Goal: Information Seeking & Learning: Learn about a topic

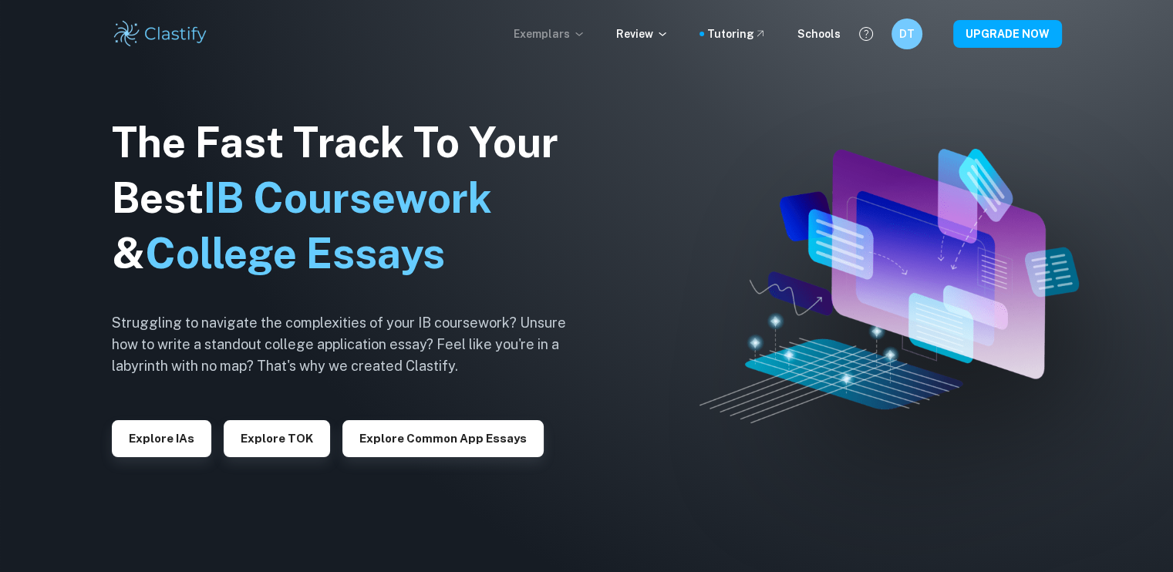
click at [548, 27] on p "Exemplars" at bounding box center [550, 33] width 72 height 17
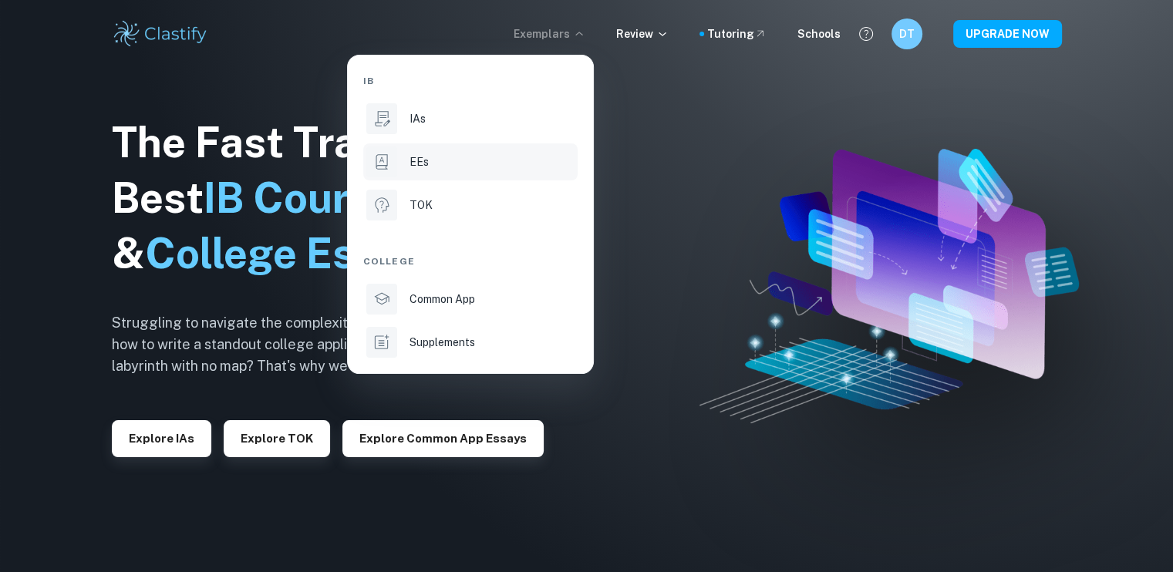
click at [449, 166] on div "EEs" at bounding box center [491, 161] width 165 height 17
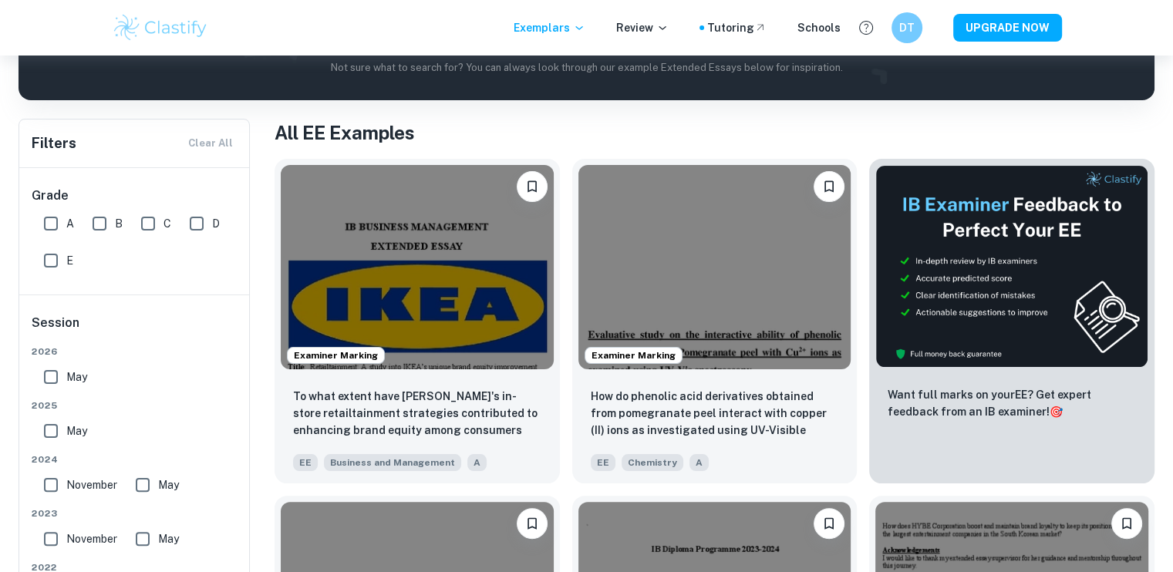
scroll to position [271, 0]
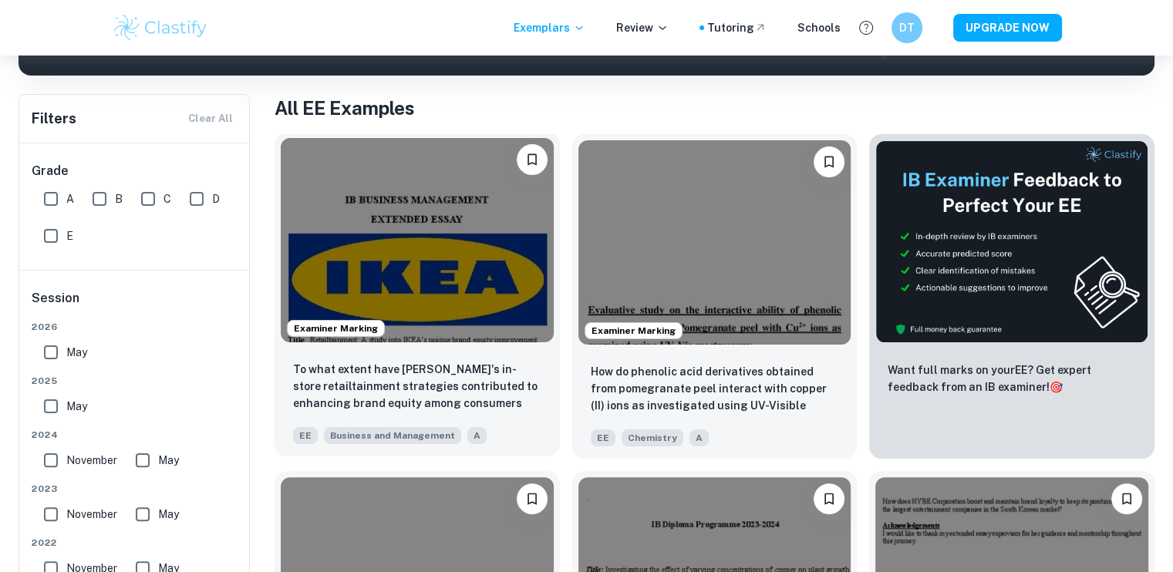
click at [457, 227] on img at bounding box center [417, 240] width 273 height 204
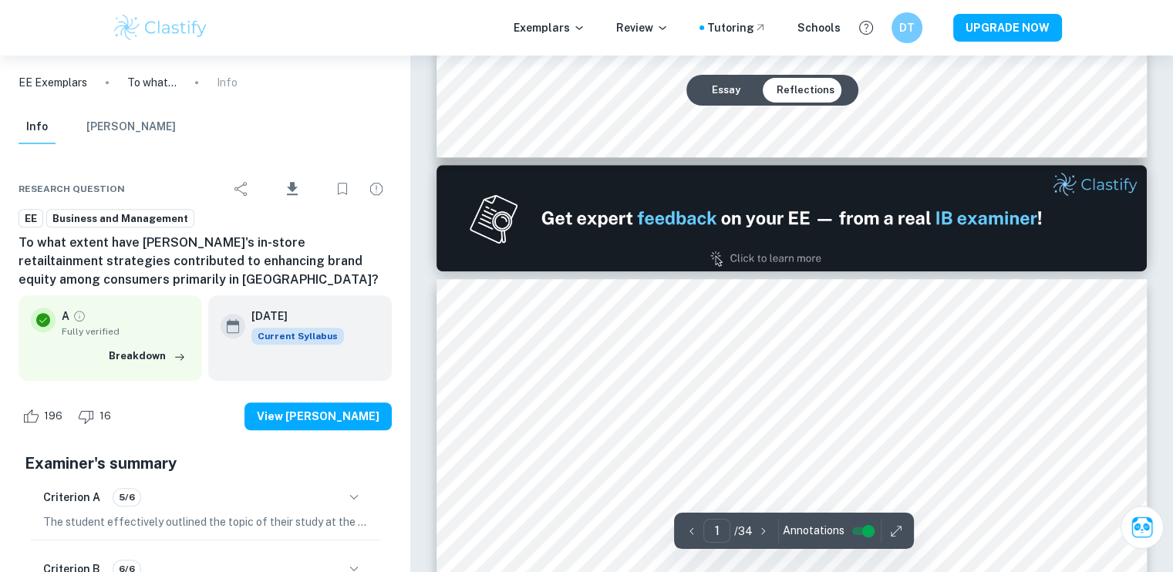
type input "2"
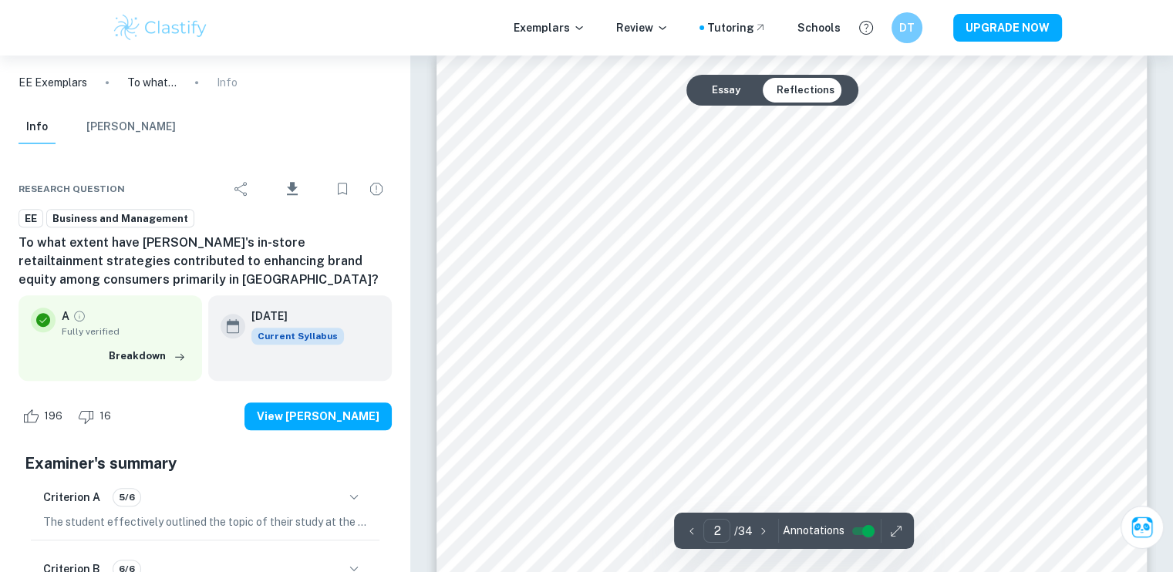
scroll to position [1147, 0]
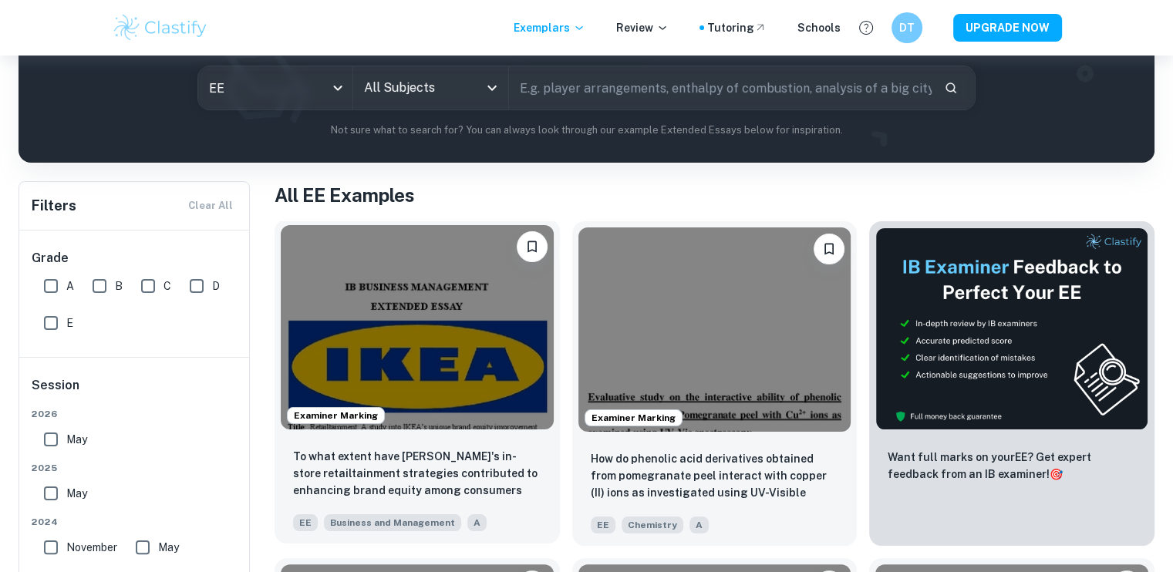
scroll to position [31, 0]
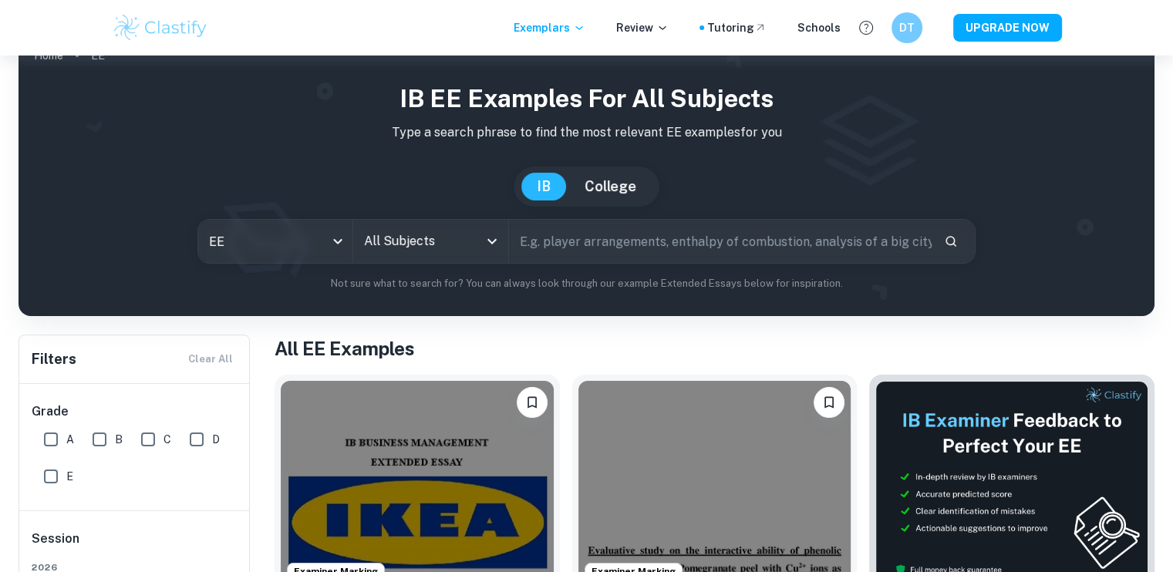
click at [458, 238] on input "All Subjects" at bounding box center [418, 241] width 117 height 29
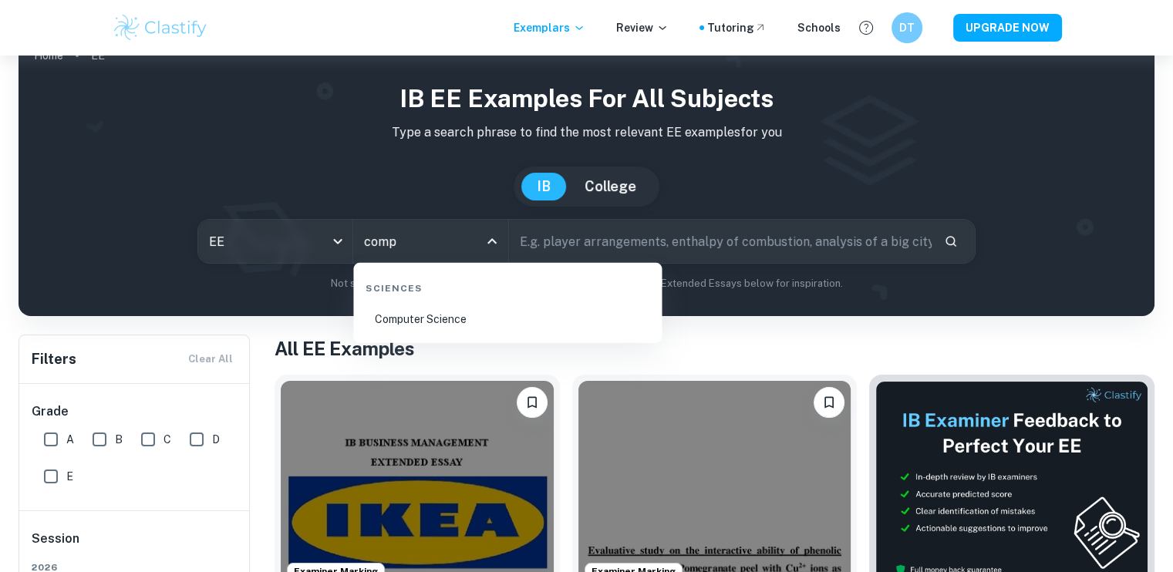
click at [453, 318] on li "Computer Science" at bounding box center [507, 319] width 296 height 35
type input "Computer Science"
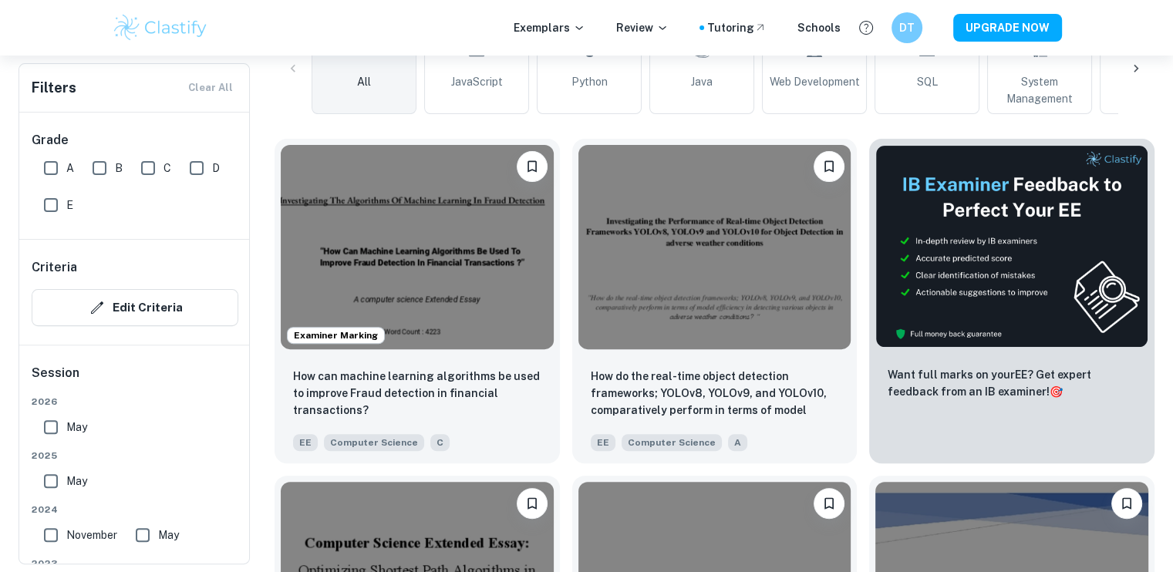
scroll to position [407, 0]
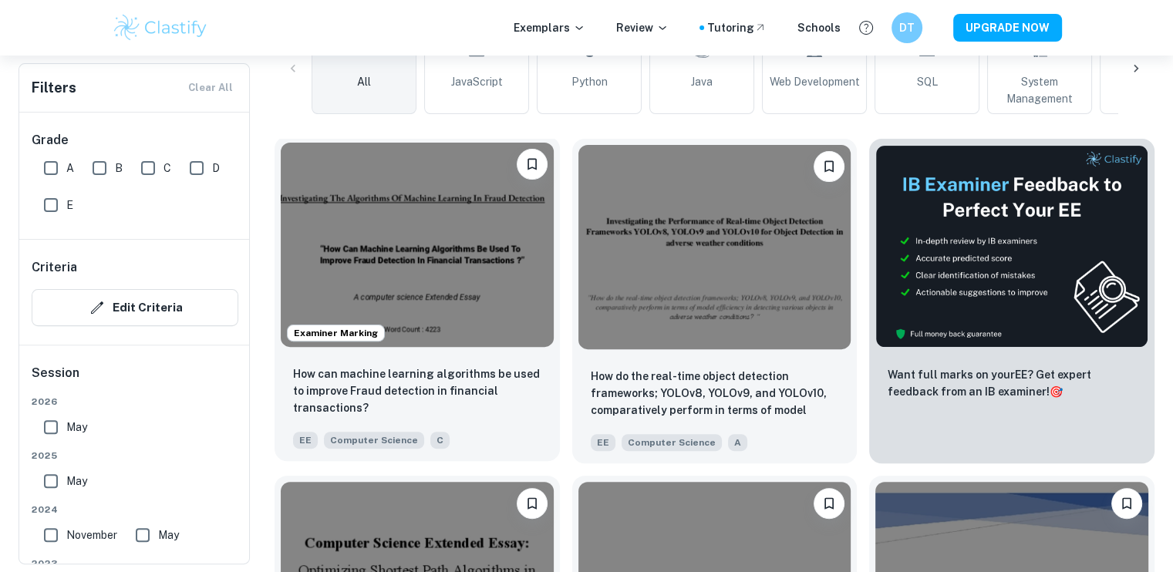
click at [465, 258] on img at bounding box center [417, 245] width 273 height 204
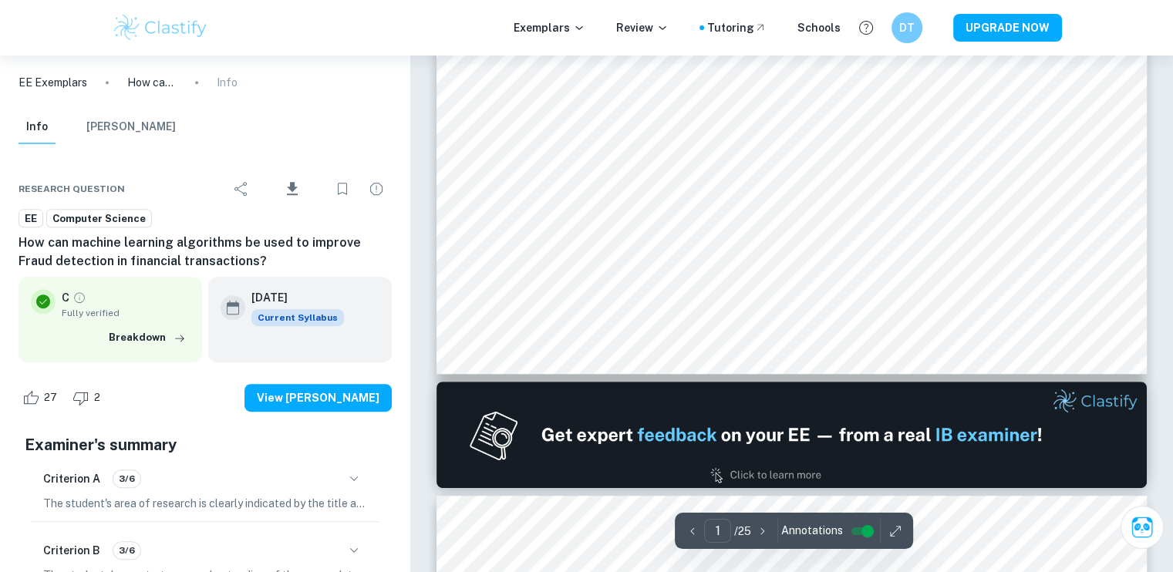
type input "2"
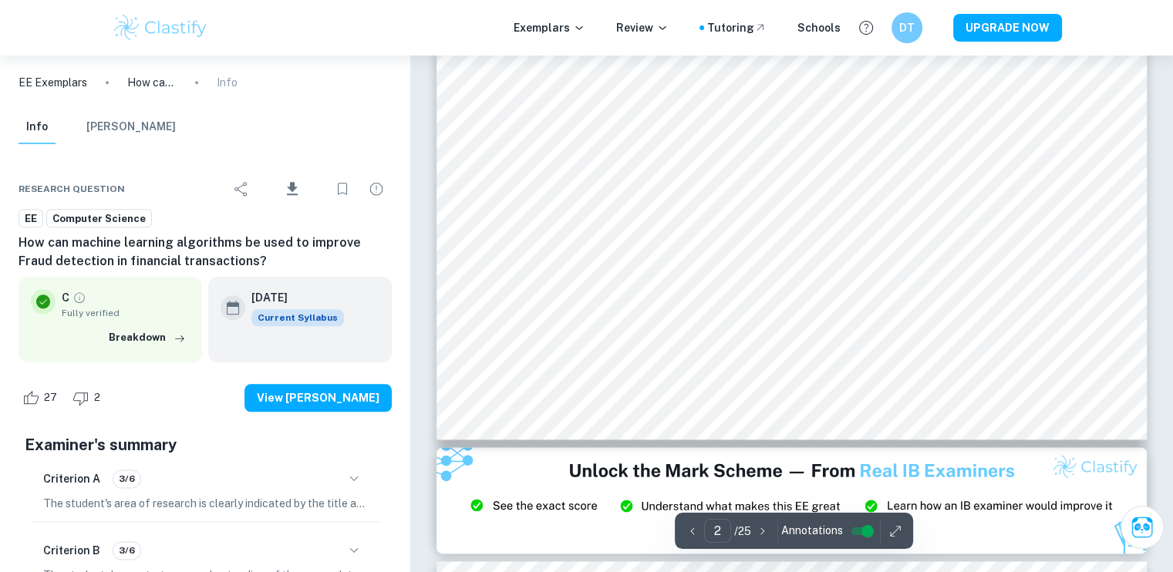
scroll to position [1769, 0]
